Goal: Information Seeking & Learning: Stay updated

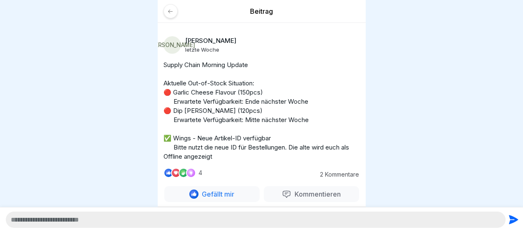
scroll to position [6, 0]
click at [298, 108] on p "Supply Chain Morning Update Aktuelle Out-of-Stock Situation: 🔴 Garlic Cheese Fl…" at bounding box center [261, 110] width 196 height 101
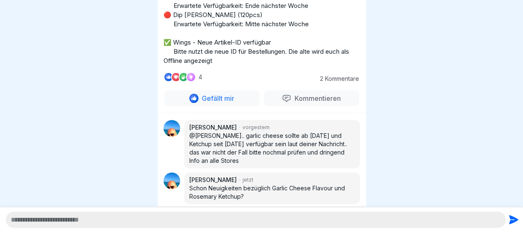
scroll to position [97, 0]
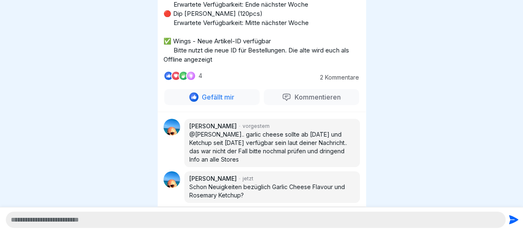
click at [87, 163] on div at bounding box center [261, 116] width 523 height 232
click at [415, 143] on div at bounding box center [261, 116] width 523 height 232
click at [382, 79] on div at bounding box center [261, 116] width 523 height 232
